Goal: Task Accomplishment & Management: Use online tool/utility

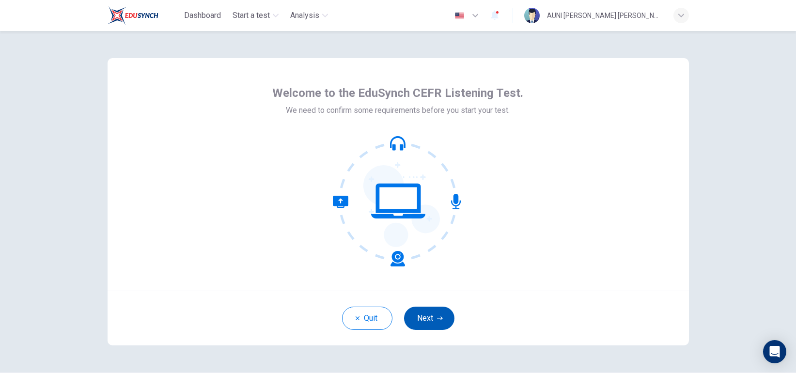
click at [430, 318] on button "Next" at bounding box center [429, 318] width 50 height 23
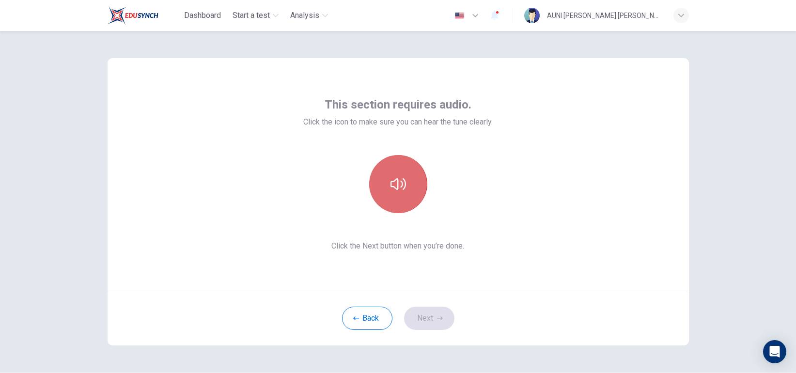
click at [407, 200] on button "button" at bounding box center [398, 184] width 58 height 58
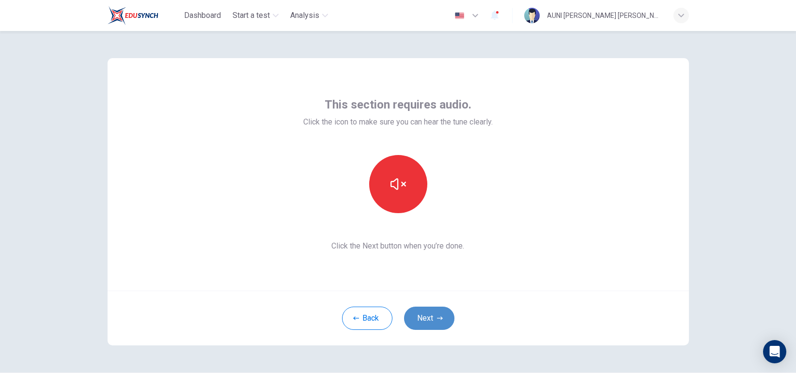
click at [425, 313] on button "Next" at bounding box center [429, 318] width 50 height 23
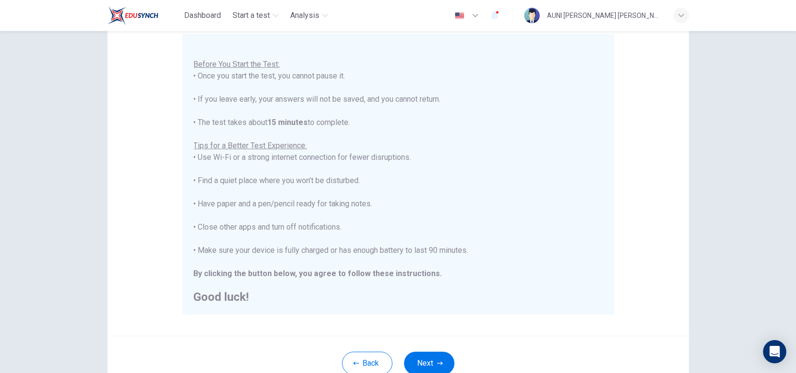
scroll to position [165, 0]
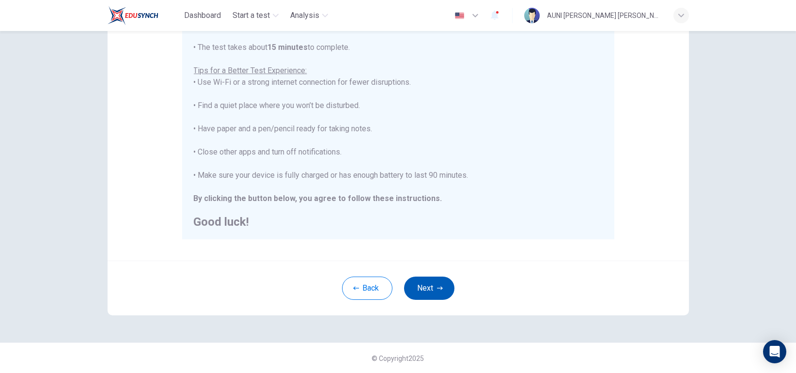
click at [427, 283] on button "Next" at bounding box center [429, 288] width 50 height 23
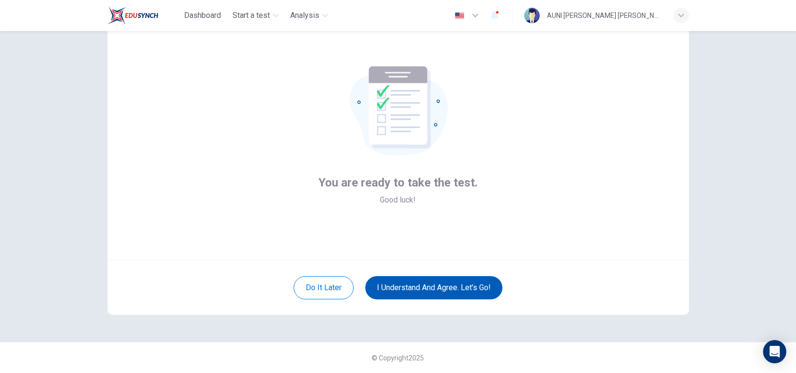
scroll to position [30, 0]
click at [429, 286] on button "I understand and agree. Let’s go!" at bounding box center [433, 288] width 137 height 23
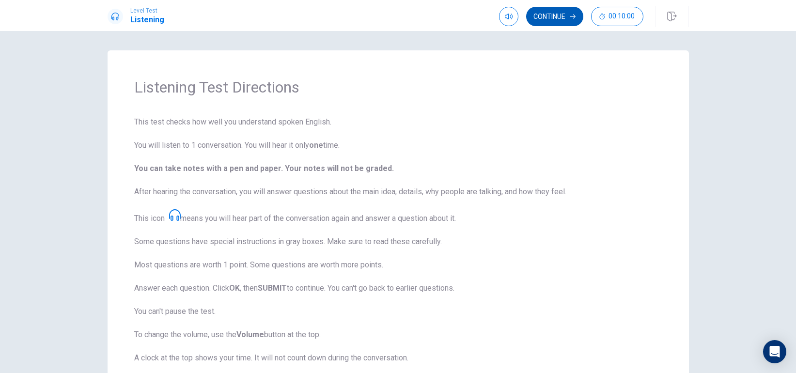
click at [539, 20] on button "Continue" at bounding box center [554, 16] width 57 height 19
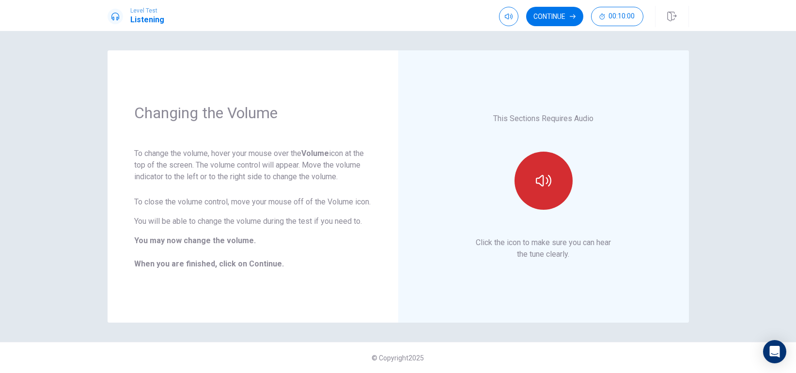
click at [543, 171] on button "button" at bounding box center [543, 181] width 58 height 58
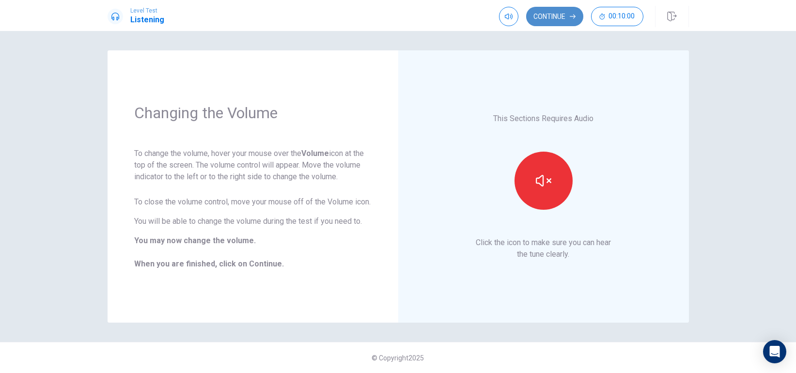
click at [572, 22] on button "Continue" at bounding box center [554, 16] width 57 height 19
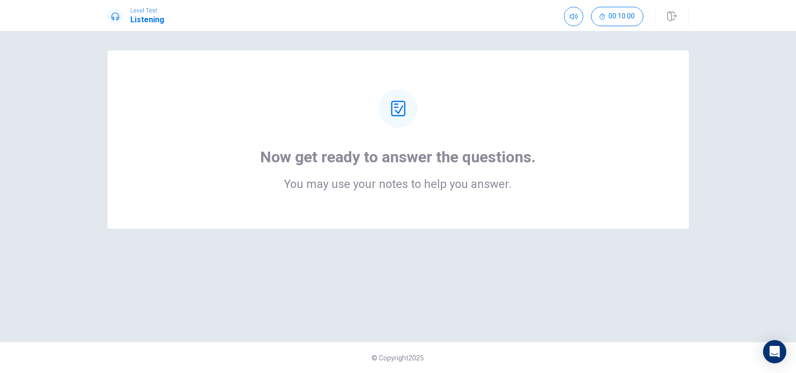
click at [556, 198] on div "Now get ready to answer the questions. You may use your notes to help you answe…" at bounding box center [398, 139] width 581 height 178
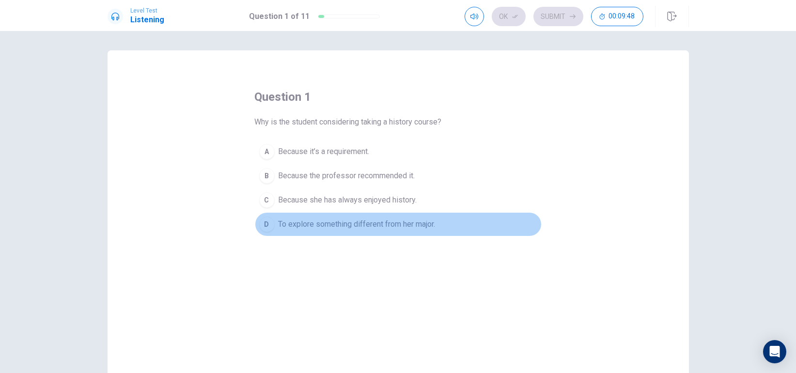
click at [395, 228] on span "To explore something different from her major." at bounding box center [356, 224] width 157 height 12
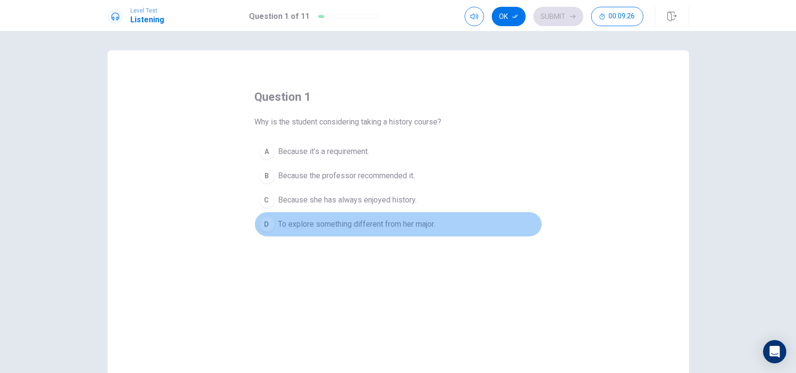
click at [465, 222] on button "D To explore something different from her major." at bounding box center [398, 224] width 287 height 24
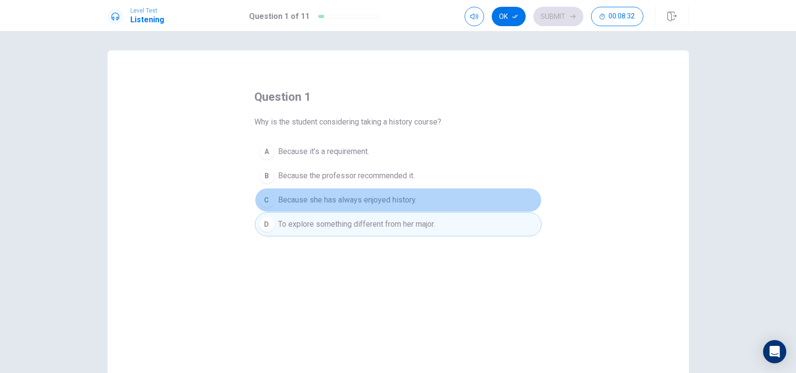
click at [370, 200] on span "Because she has always enjoyed history." at bounding box center [347, 200] width 139 height 12
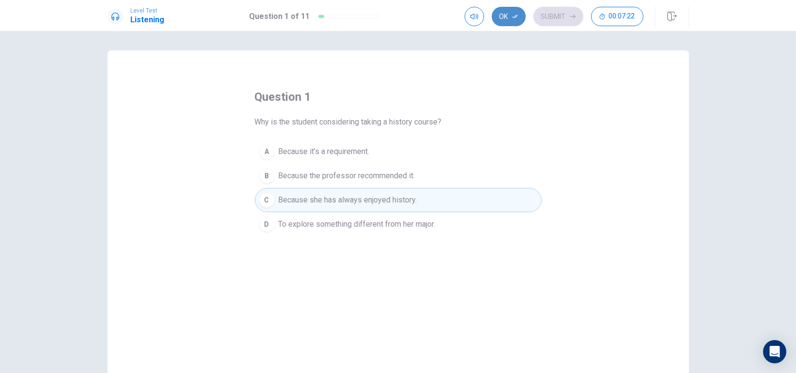
click at [508, 17] on button "Ok" at bounding box center [509, 16] width 34 height 19
click at [344, 154] on span "Because it’s a requirement." at bounding box center [323, 152] width 91 height 12
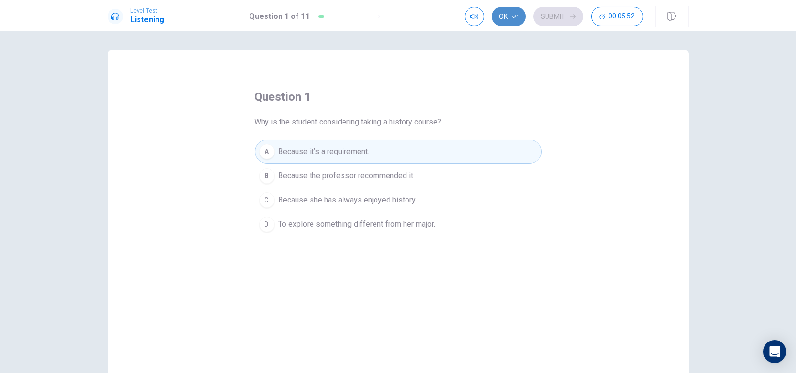
click at [511, 22] on button "Ok" at bounding box center [509, 16] width 34 height 19
click at [547, 17] on button "Submit" at bounding box center [558, 16] width 50 height 19
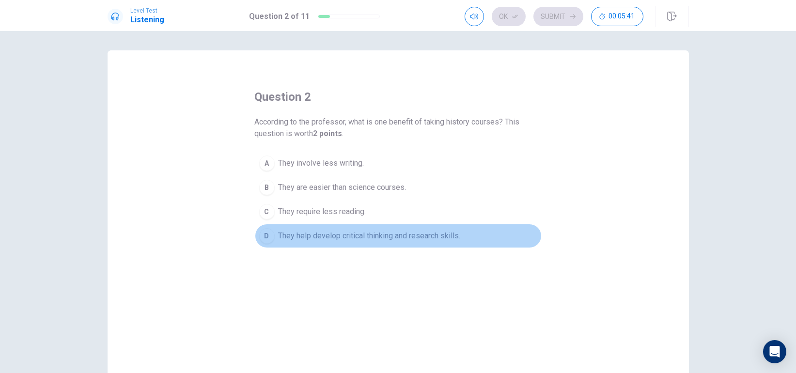
click at [353, 240] on span "They help develop critical thinking and research skills." at bounding box center [369, 236] width 182 height 12
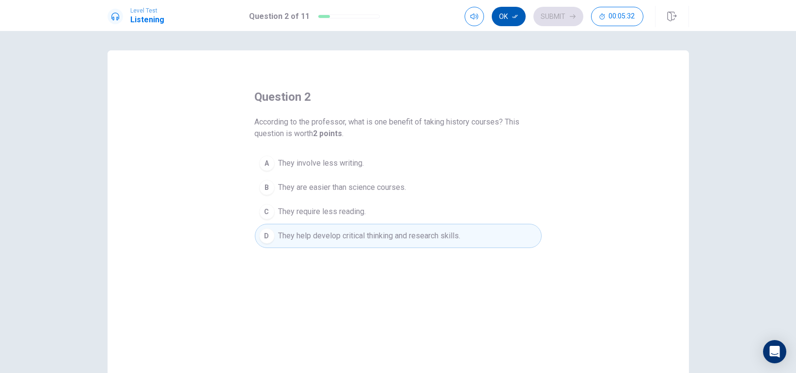
click at [506, 19] on button "Ok" at bounding box center [509, 16] width 34 height 19
click at [558, 21] on button "Submit" at bounding box center [558, 16] width 50 height 19
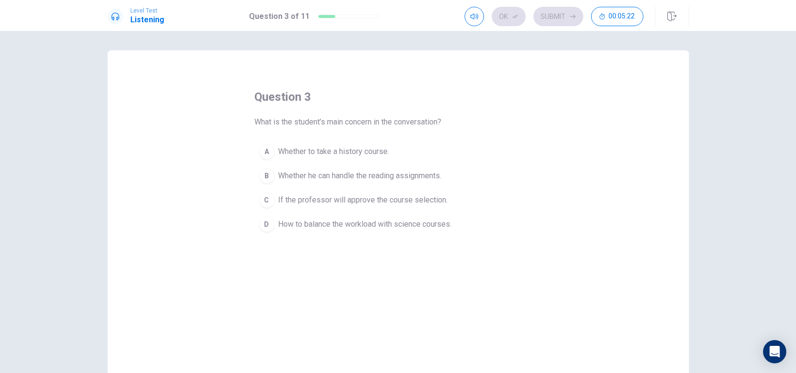
click at [443, 225] on span "How to balance the workload with science courses." at bounding box center [364, 224] width 173 height 12
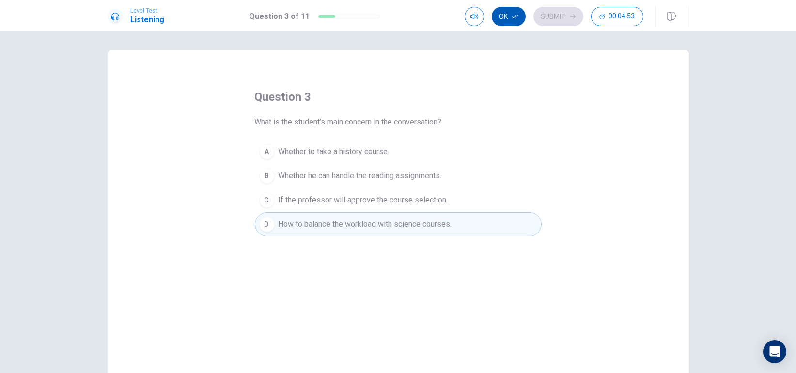
click at [507, 20] on button "Ok" at bounding box center [509, 16] width 34 height 19
click at [555, 9] on button "Submit" at bounding box center [558, 16] width 50 height 19
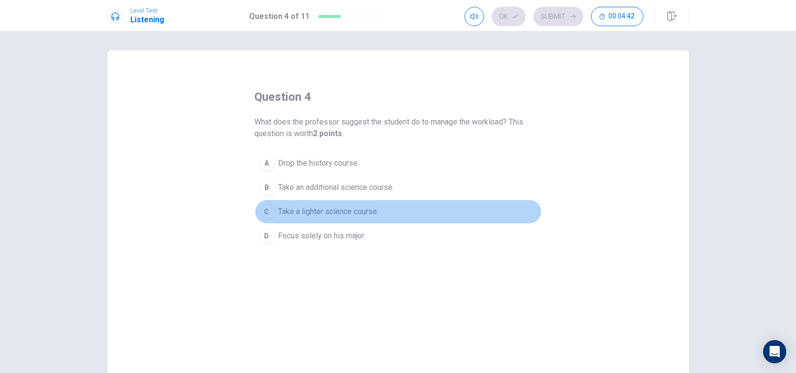
click at [365, 211] on span "Take a lighter science course." at bounding box center [328, 212] width 100 height 12
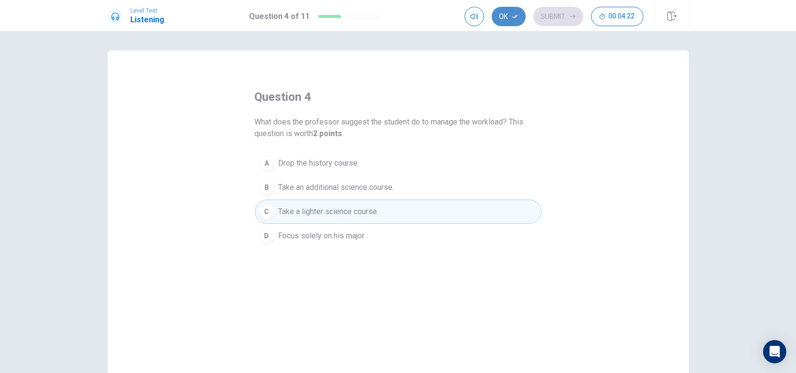
click at [514, 18] on icon "button" at bounding box center [515, 17] width 6 height 6
click at [564, 8] on button "Submit" at bounding box center [558, 16] width 50 height 19
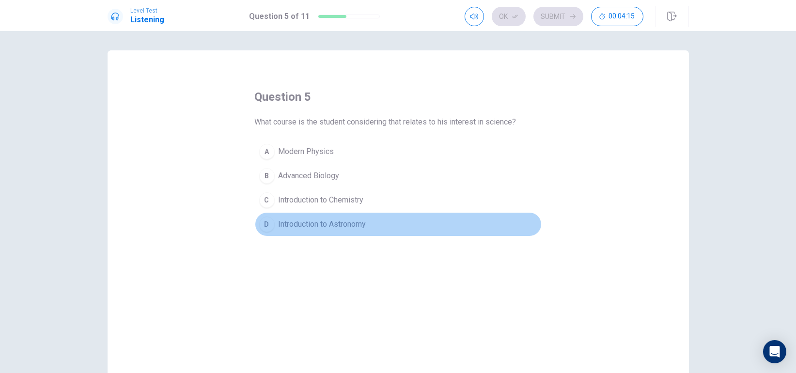
click at [359, 227] on span "Introduction to Astronomy" at bounding box center [322, 224] width 88 height 12
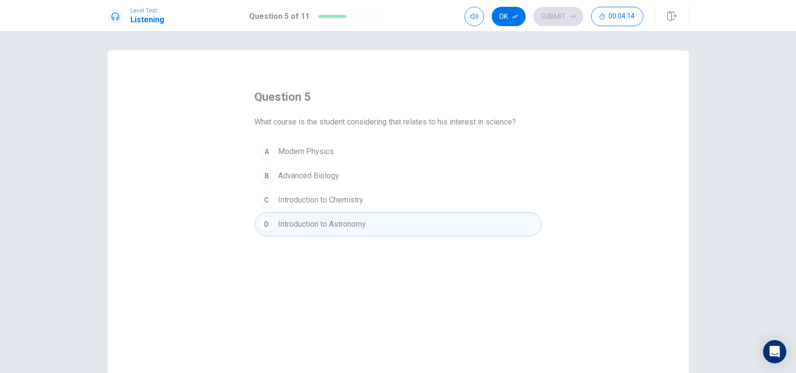
click at [511, 10] on button "Ok" at bounding box center [509, 16] width 34 height 19
click at [548, 15] on button "Submit" at bounding box center [558, 16] width 50 height 19
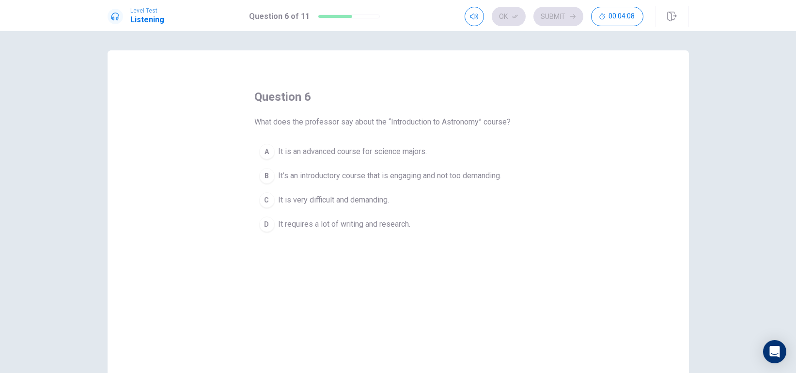
click at [348, 180] on span "It’s an introductory course that is engaging and not too demanding." at bounding box center [389, 176] width 223 height 12
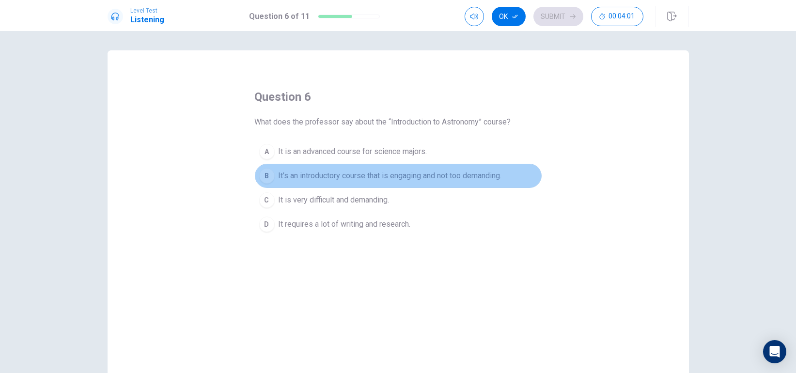
click at [376, 177] on span "It’s an introductory course that is engaging and not too demanding." at bounding box center [389, 176] width 223 height 12
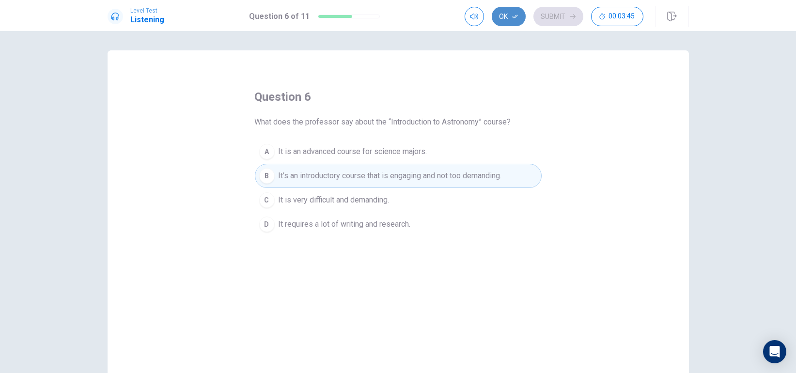
click at [514, 19] on icon "button" at bounding box center [515, 17] width 6 height 6
click at [573, 15] on icon "button" at bounding box center [573, 17] width 6 height 6
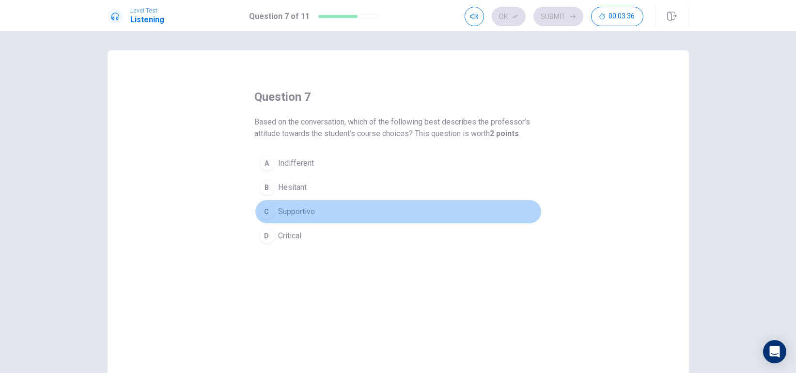
click at [304, 211] on span "Supportive" at bounding box center [296, 212] width 37 height 12
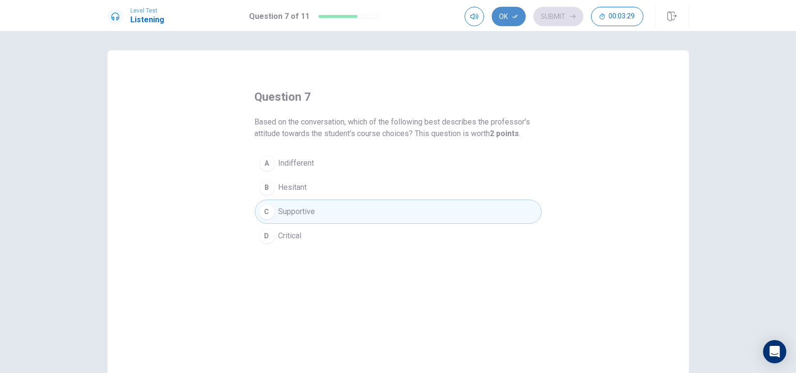
click at [517, 19] on icon "button" at bounding box center [515, 17] width 6 height 6
click at [546, 14] on button "Submit" at bounding box center [558, 16] width 50 height 19
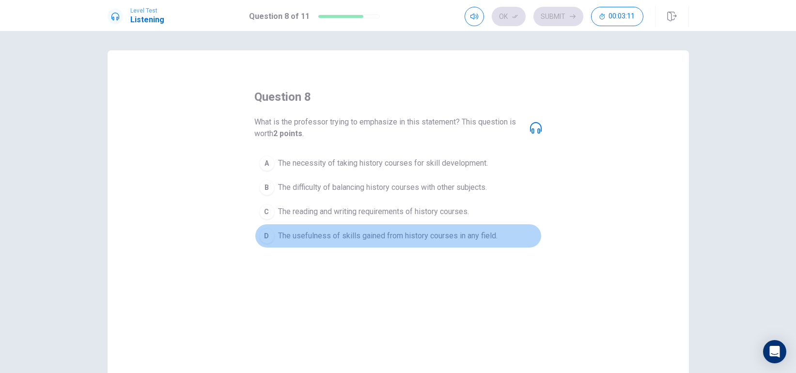
click at [332, 238] on span "The usefulness of skills gained from history courses in any field." at bounding box center [387, 236] width 219 height 12
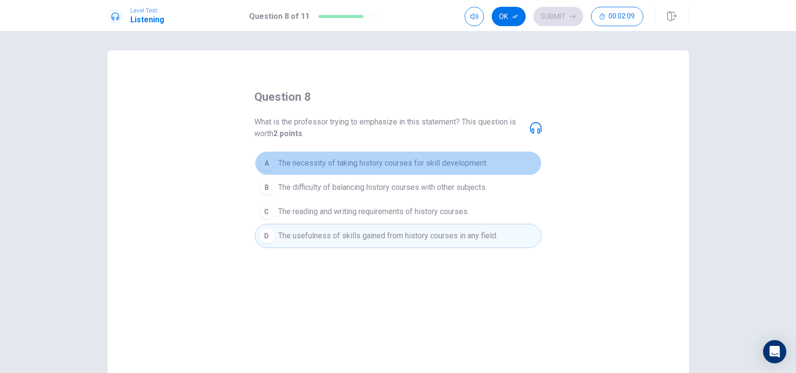
click at [425, 164] on span "The necessity of taking history courses for skill development." at bounding box center [383, 163] width 210 height 12
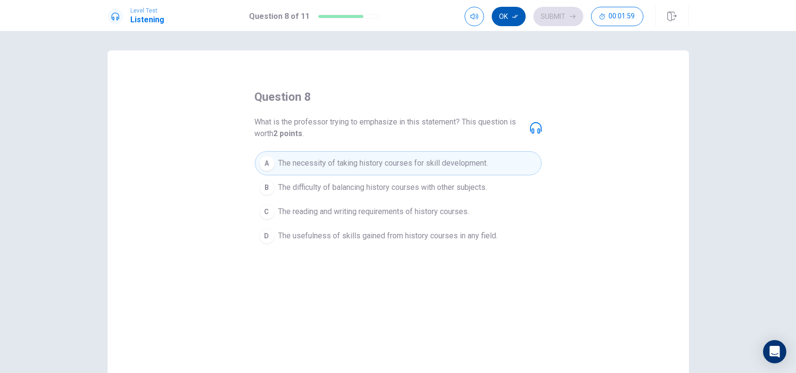
click at [508, 19] on button "Ok" at bounding box center [509, 16] width 34 height 19
click at [547, 21] on button "Submit" at bounding box center [558, 16] width 50 height 19
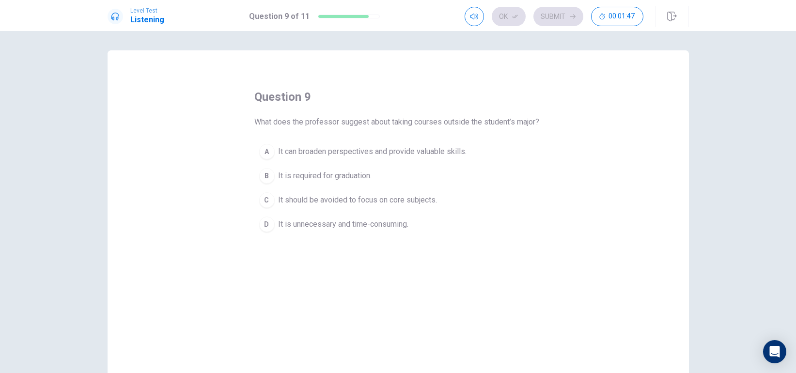
click at [394, 157] on span "It can broaden perspectives and provide valuable skills." at bounding box center [372, 152] width 188 height 12
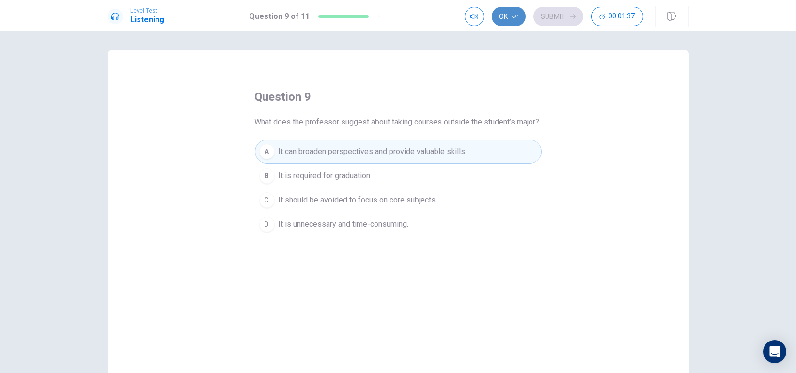
click at [512, 14] on icon "button" at bounding box center [515, 17] width 6 height 6
click at [550, 17] on button "Submit" at bounding box center [558, 16] width 50 height 19
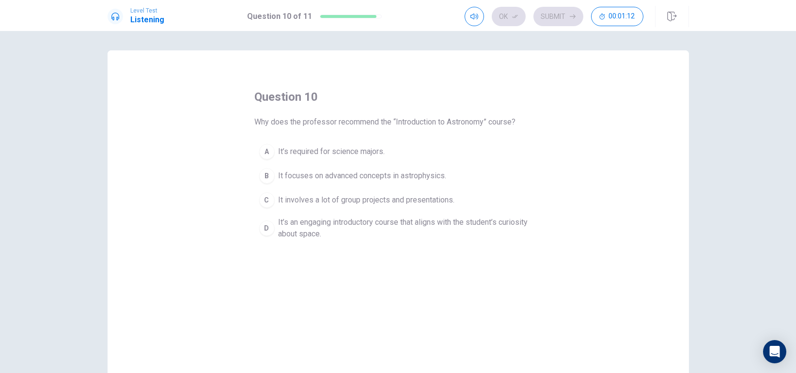
click at [368, 225] on span "It’s an engaging introductory course that aligns with the student’s curiosity a…" at bounding box center [407, 227] width 259 height 23
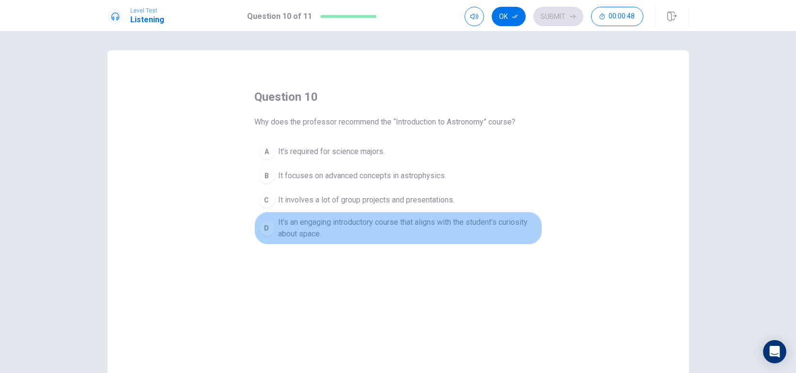
click at [454, 220] on span "It’s an engaging introductory course that aligns with the student’s curiosity a…" at bounding box center [407, 227] width 259 height 23
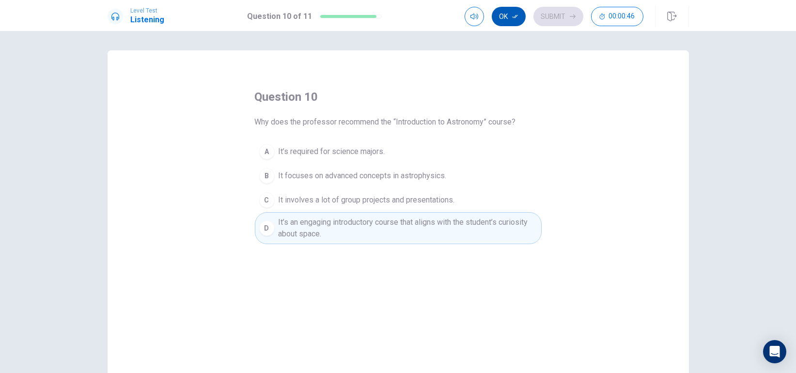
click at [515, 23] on button "Ok" at bounding box center [509, 16] width 34 height 19
click at [560, 20] on button "Submit" at bounding box center [558, 16] width 50 height 19
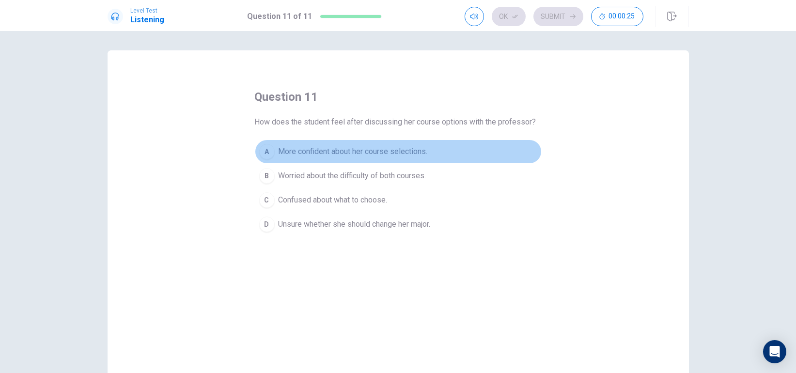
click at [387, 152] on span "More confident about her course selections." at bounding box center [352, 152] width 149 height 12
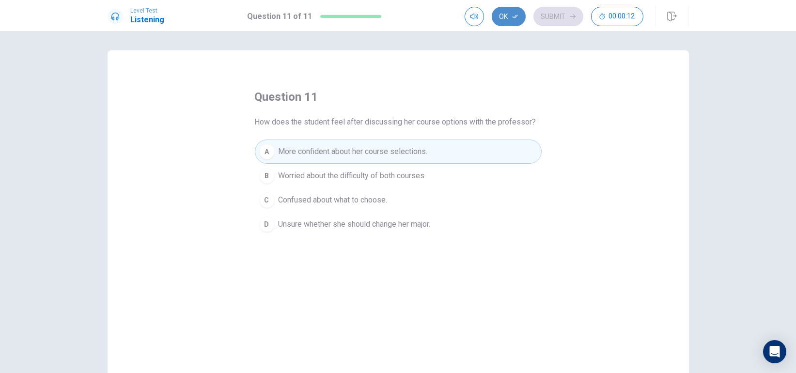
click at [511, 19] on button "Ok" at bounding box center [509, 16] width 34 height 19
click at [552, 18] on button "Submit" at bounding box center [558, 16] width 50 height 19
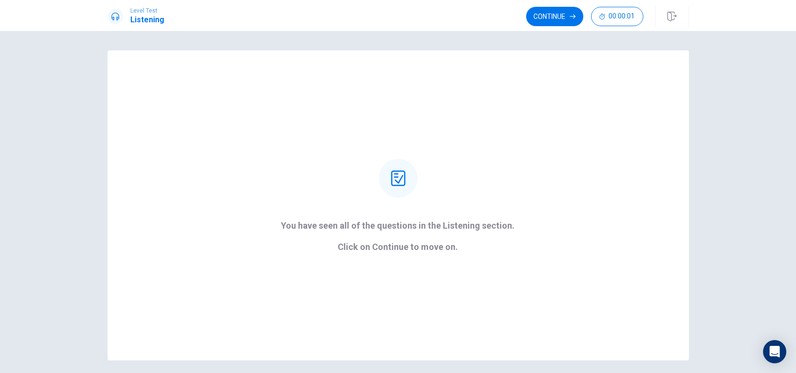
click at [556, 6] on div "Continue 00:00:01" at bounding box center [607, 16] width 163 height 21
click at [558, 15] on button "Continue" at bounding box center [554, 16] width 57 height 19
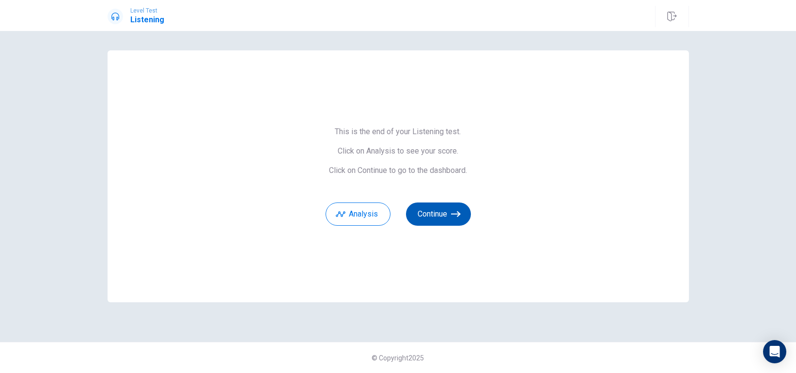
click at [432, 219] on button "Continue" at bounding box center [438, 213] width 65 height 23
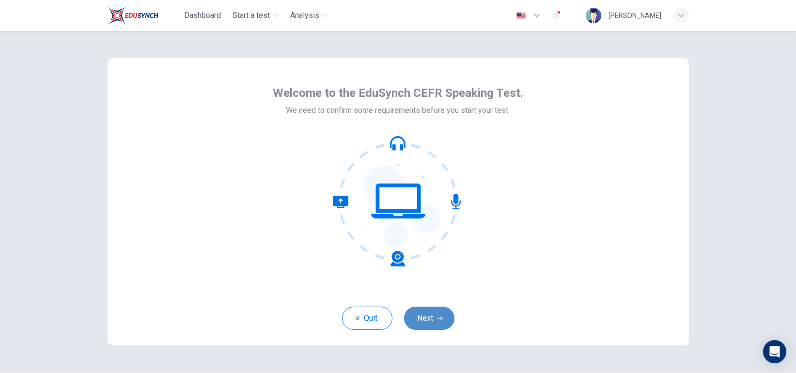
click at [416, 314] on button "Next" at bounding box center [429, 318] width 50 height 23
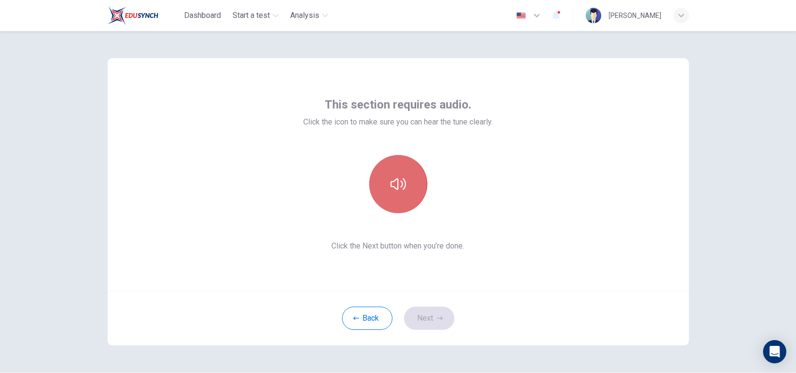
click at [390, 185] on icon "button" at bounding box center [397, 183] width 15 height 15
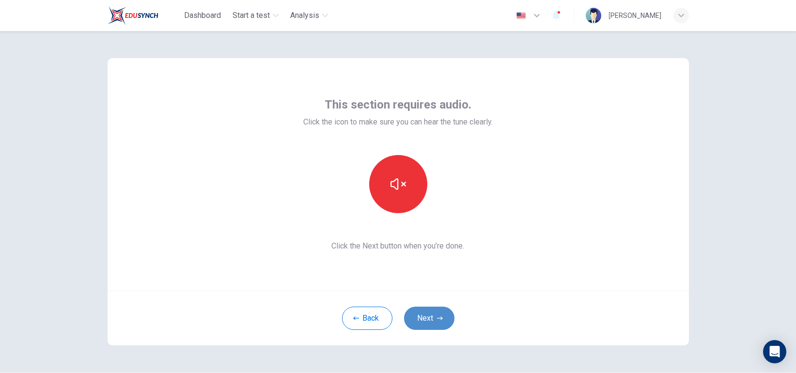
click at [425, 317] on button "Next" at bounding box center [429, 318] width 50 height 23
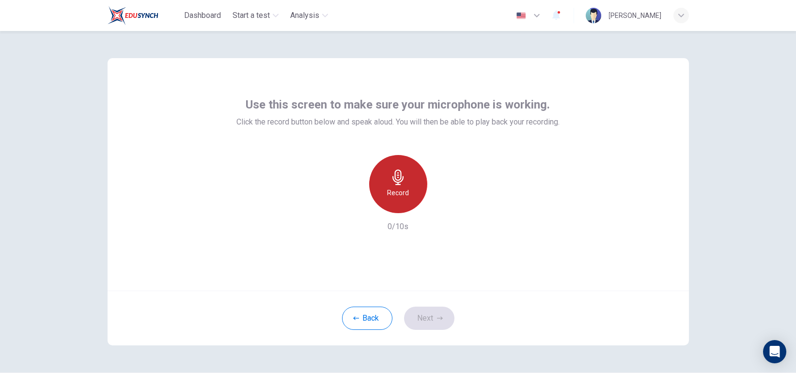
click at [408, 178] on div "Record" at bounding box center [398, 184] width 58 height 58
click at [408, 178] on div "Stop" at bounding box center [398, 184] width 58 height 58
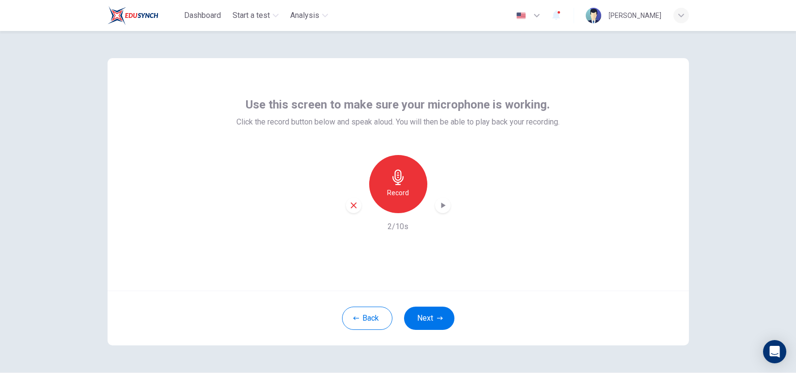
click at [438, 207] on icon "button" at bounding box center [443, 205] width 10 height 10
click at [352, 201] on icon "button" at bounding box center [353, 205] width 9 height 9
click at [396, 187] on h6 "Record" at bounding box center [398, 193] width 22 height 12
click at [396, 187] on h6 "Stop" at bounding box center [398, 193] width 15 height 12
click at [443, 202] on icon "button" at bounding box center [443, 205] width 10 height 10
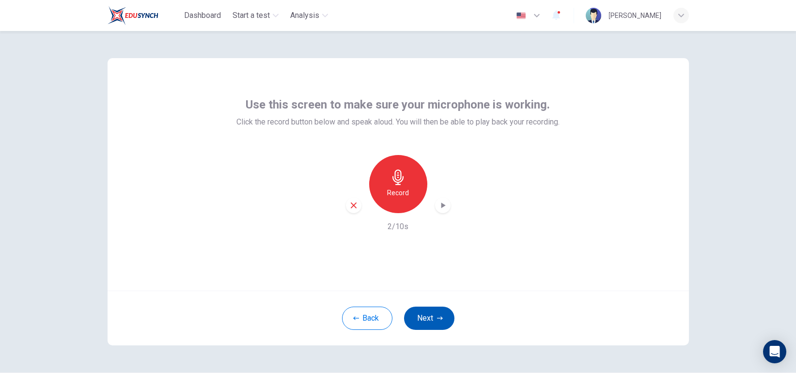
click at [425, 318] on button "Next" at bounding box center [429, 318] width 50 height 23
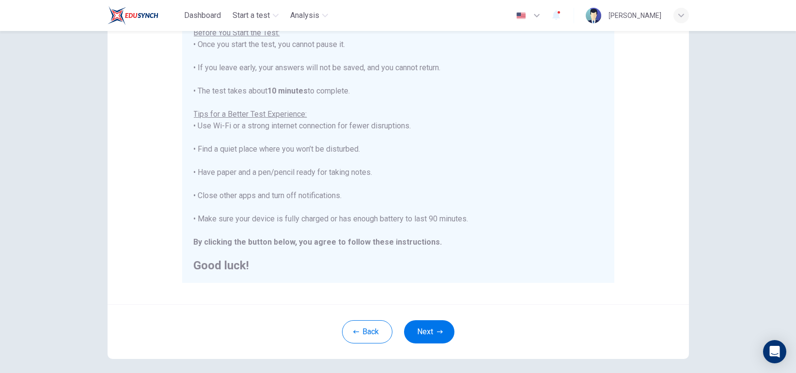
scroll to position [119, 0]
click at [437, 333] on icon "button" at bounding box center [440, 334] width 6 height 6
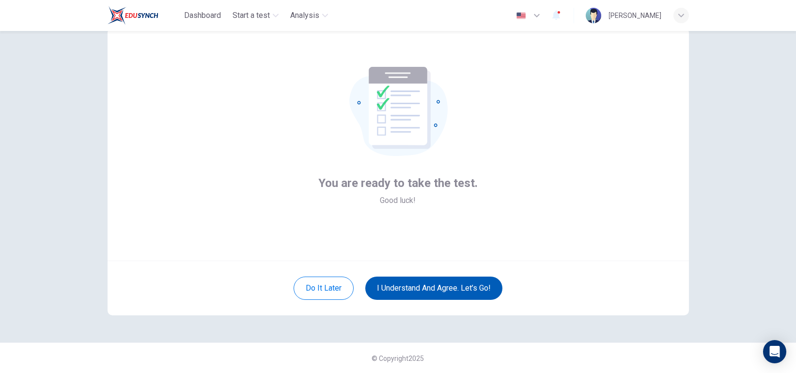
scroll to position [0, 0]
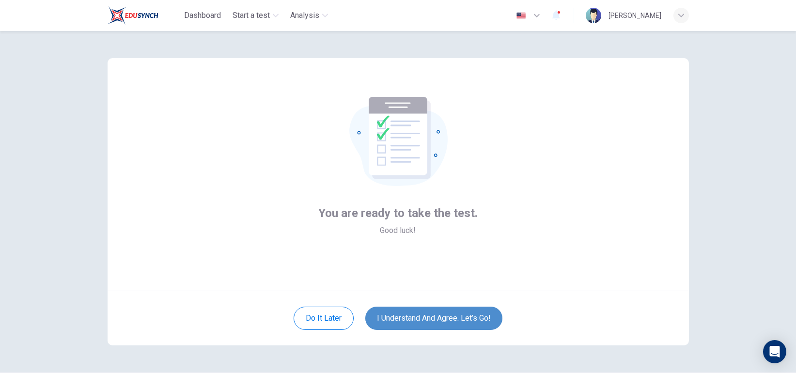
click at [443, 311] on button "I understand and agree. Let’s go!" at bounding box center [433, 318] width 137 height 23
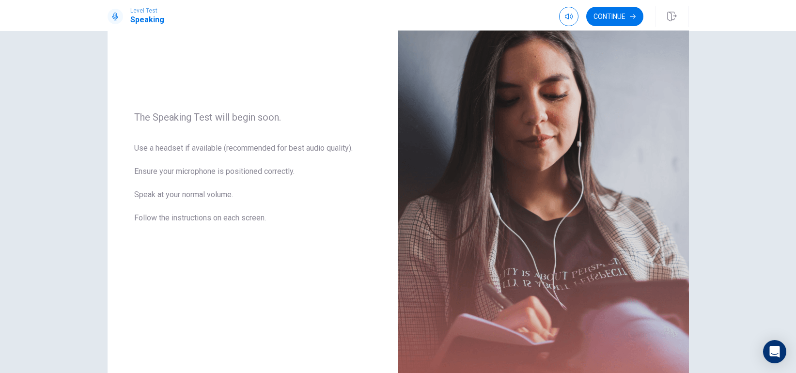
scroll to position [22, 0]
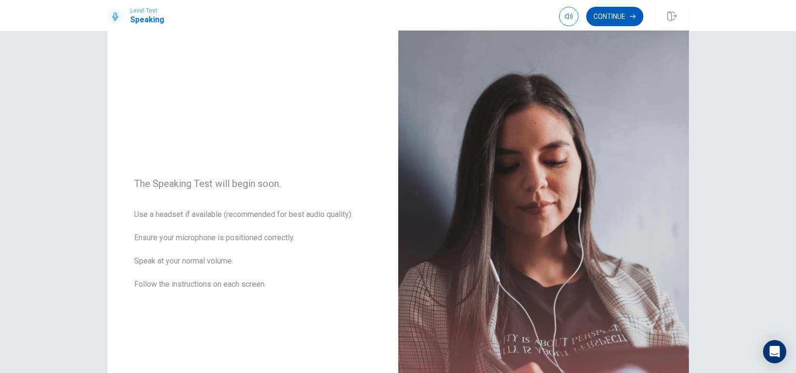
click at [612, 15] on button "Continue" at bounding box center [614, 16] width 57 height 19
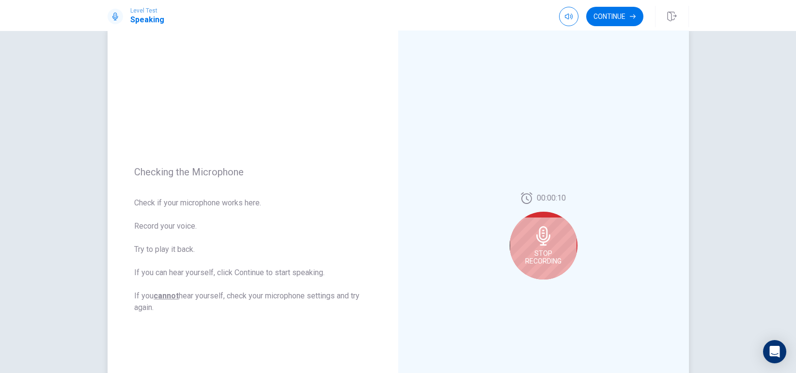
click at [543, 266] on div "Stop Recording" at bounding box center [543, 246] width 68 height 68
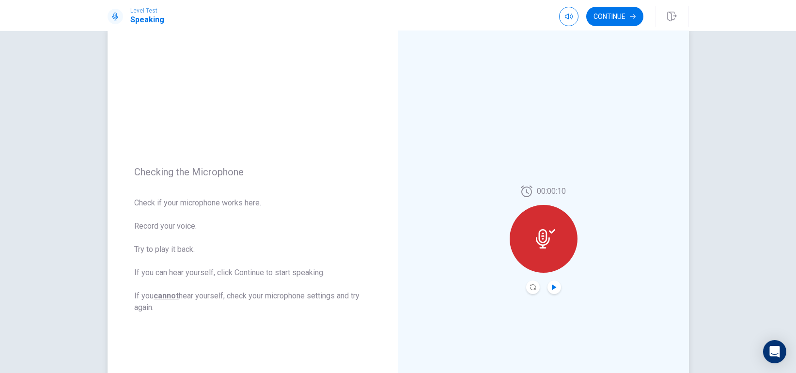
click at [551, 284] on icon "Play Audio" at bounding box center [554, 287] width 6 height 6
click at [530, 284] on icon "Record Again" at bounding box center [533, 287] width 6 height 6
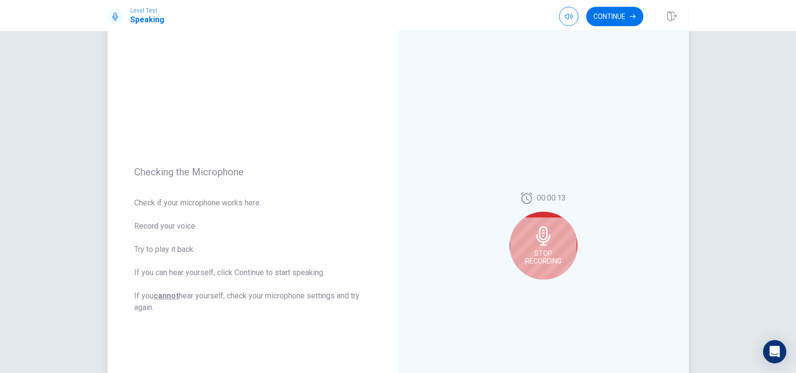
click at [548, 260] on span "Stop Recording" at bounding box center [543, 256] width 36 height 15
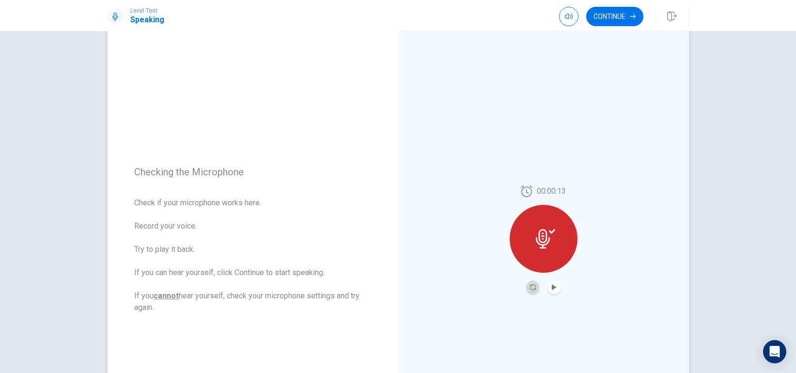
click at [529, 290] on button "Record Again" at bounding box center [533, 287] width 14 height 14
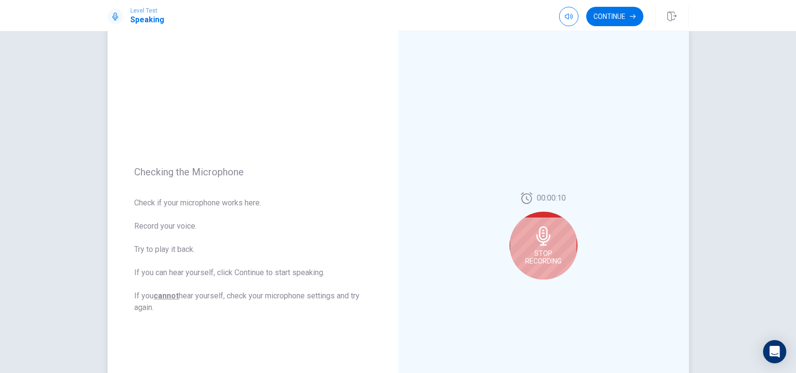
click at [548, 262] on span "Stop Recording" at bounding box center [543, 256] width 36 height 15
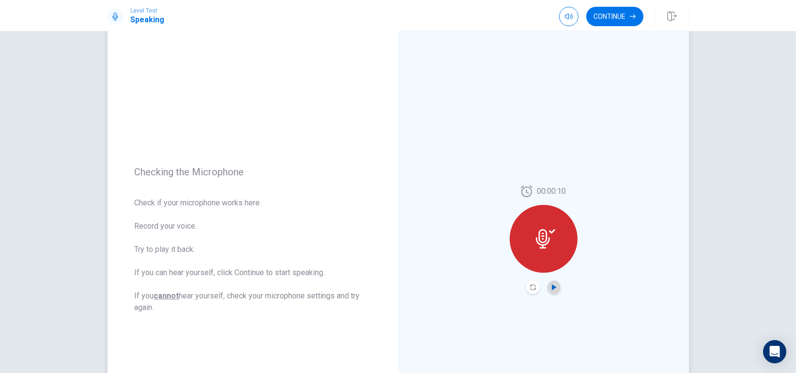
click at [552, 284] on icon "Play Audio" at bounding box center [554, 287] width 6 height 6
click at [603, 23] on button "Continue" at bounding box center [614, 16] width 57 height 19
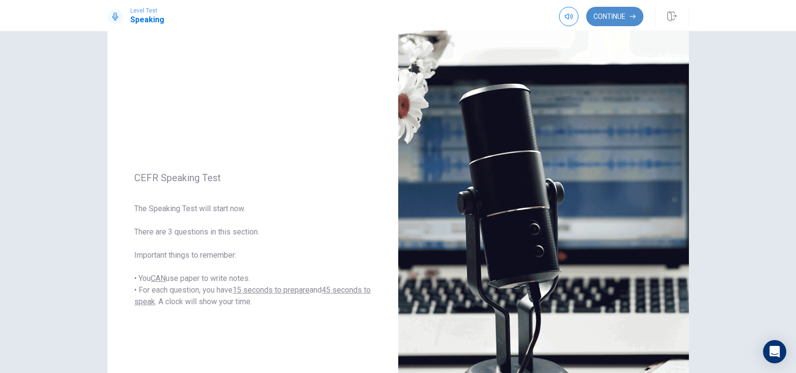
click at [616, 17] on button "Continue" at bounding box center [614, 16] width 57 height 19
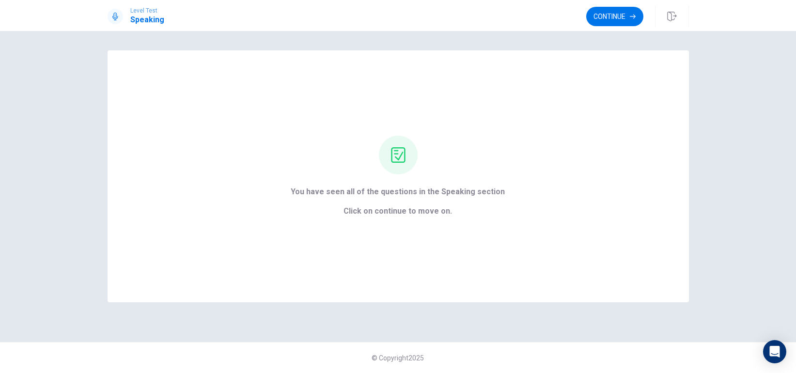
scroll to position [0, 0]
click at [598, 14] on button "Continue" at bounding box center [614, 16] width 57 height 19
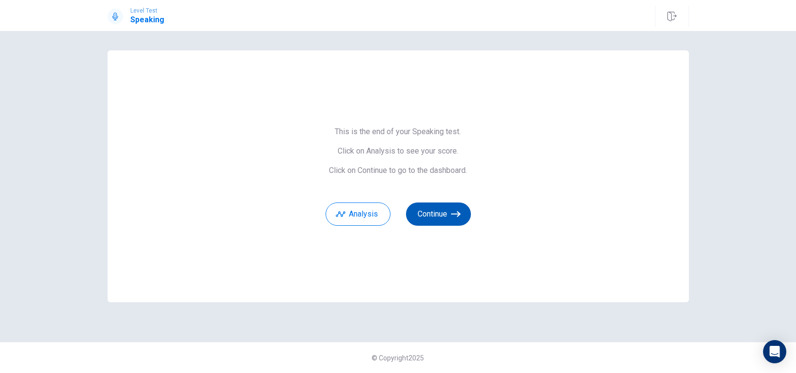
click at [445, 215] on button "Continue" at bounding box center [438, 213] width 65 height 23
